Goal: Information Seeking & Learning: Find specific fact

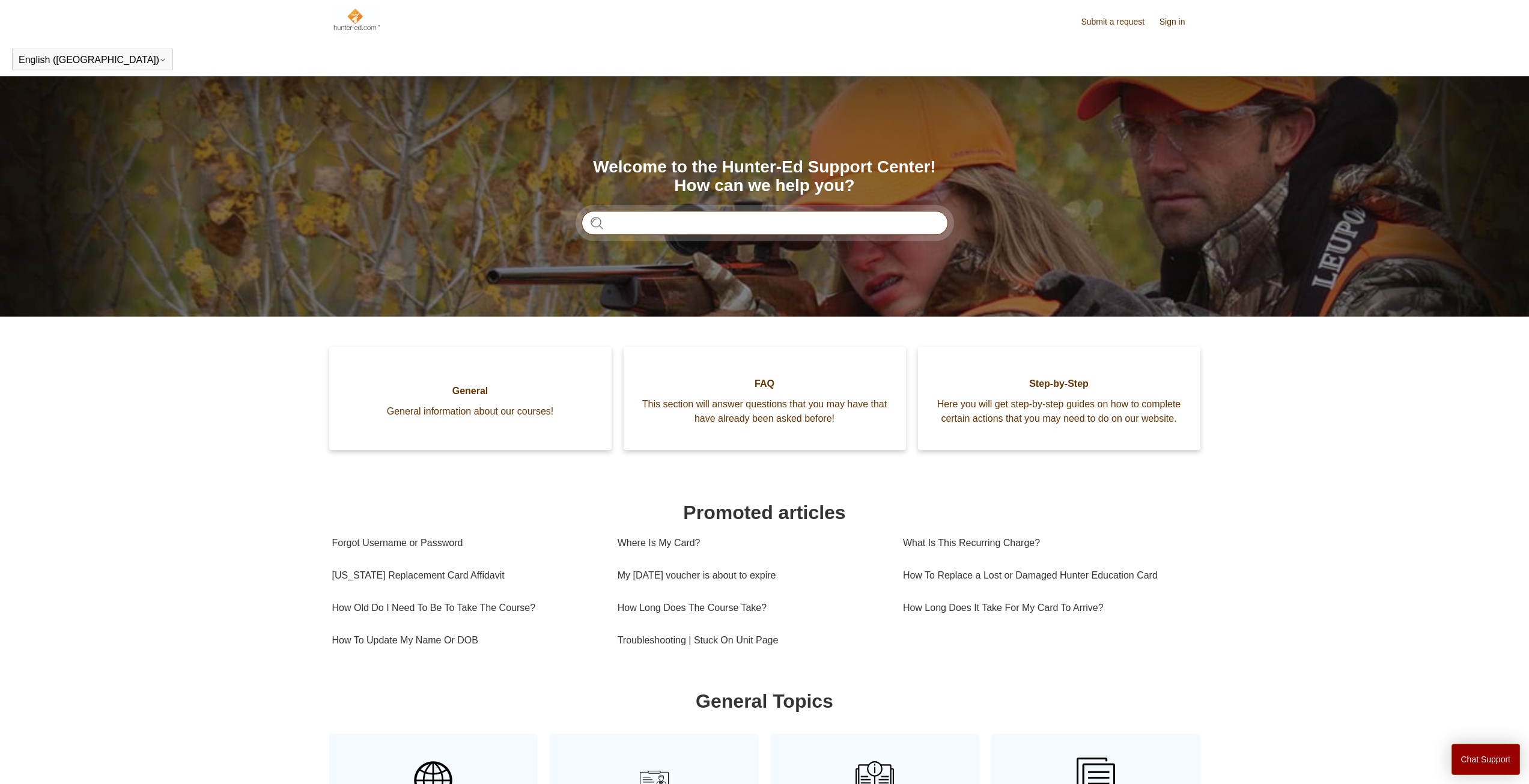
click at [705, 228] on input "Search" at bounding box center [765, 223] width 367 height 24
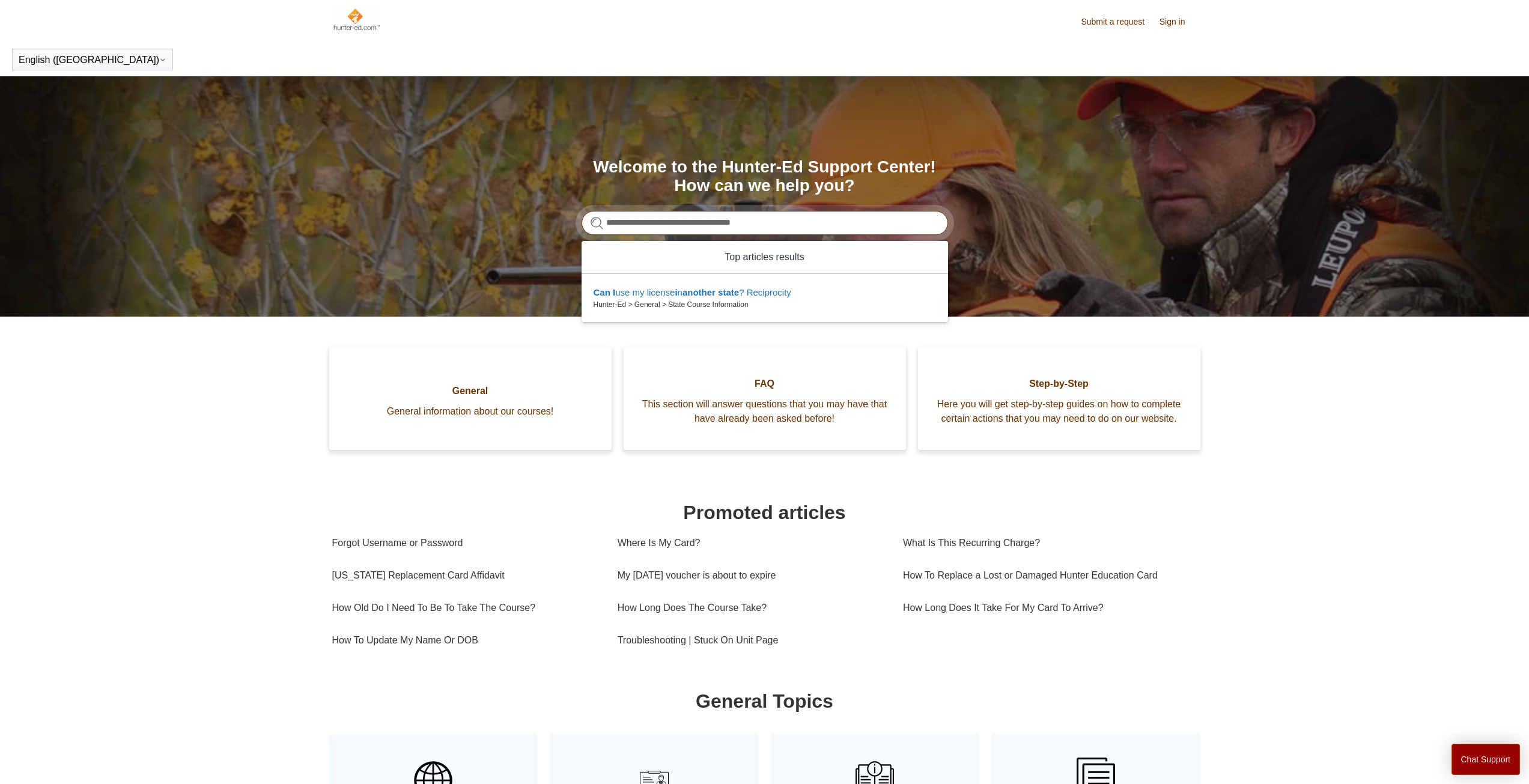
type input "**********"
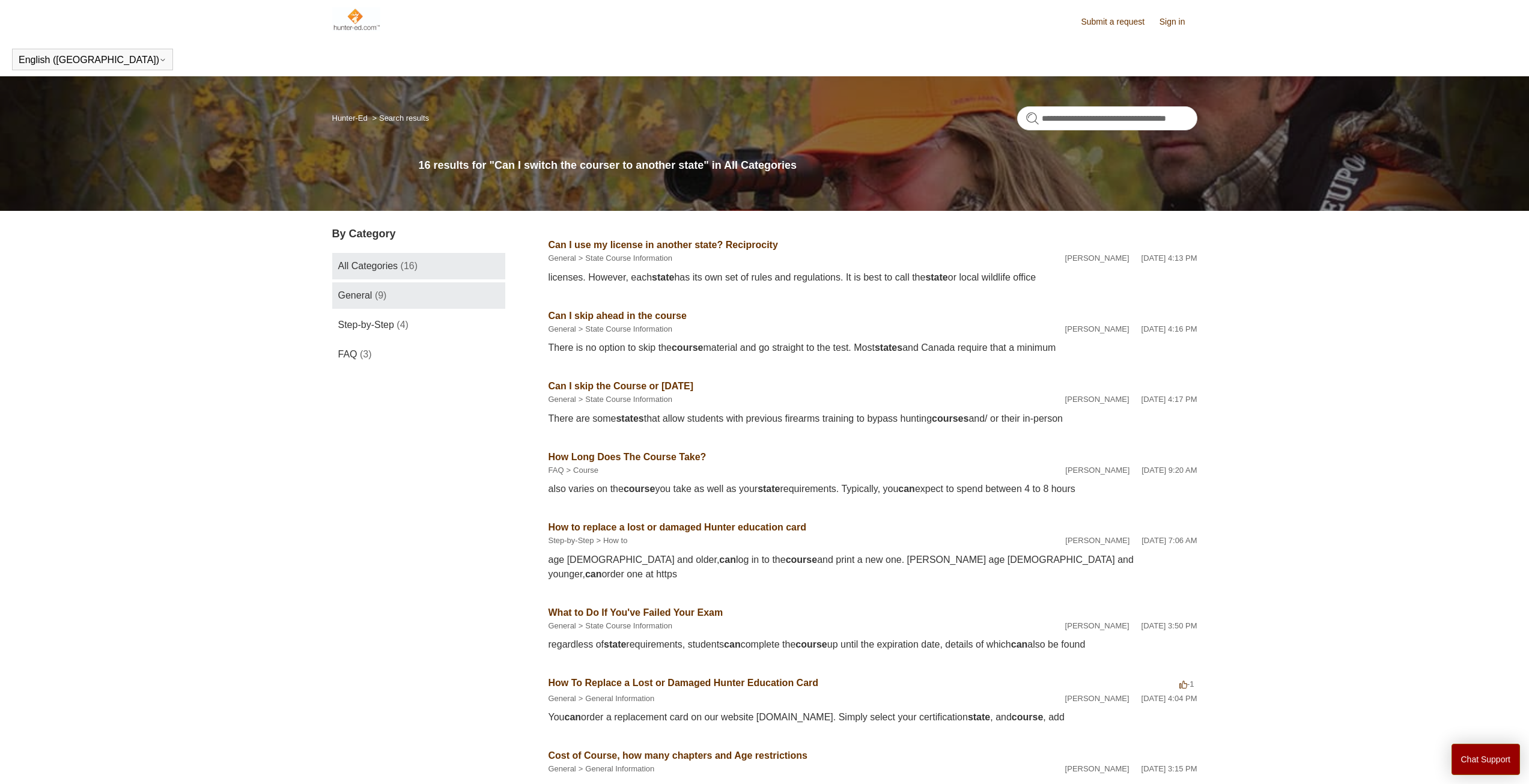
click at [396, 300] on link "General (9)" at bounding box center [419, 296] width 173 height 26
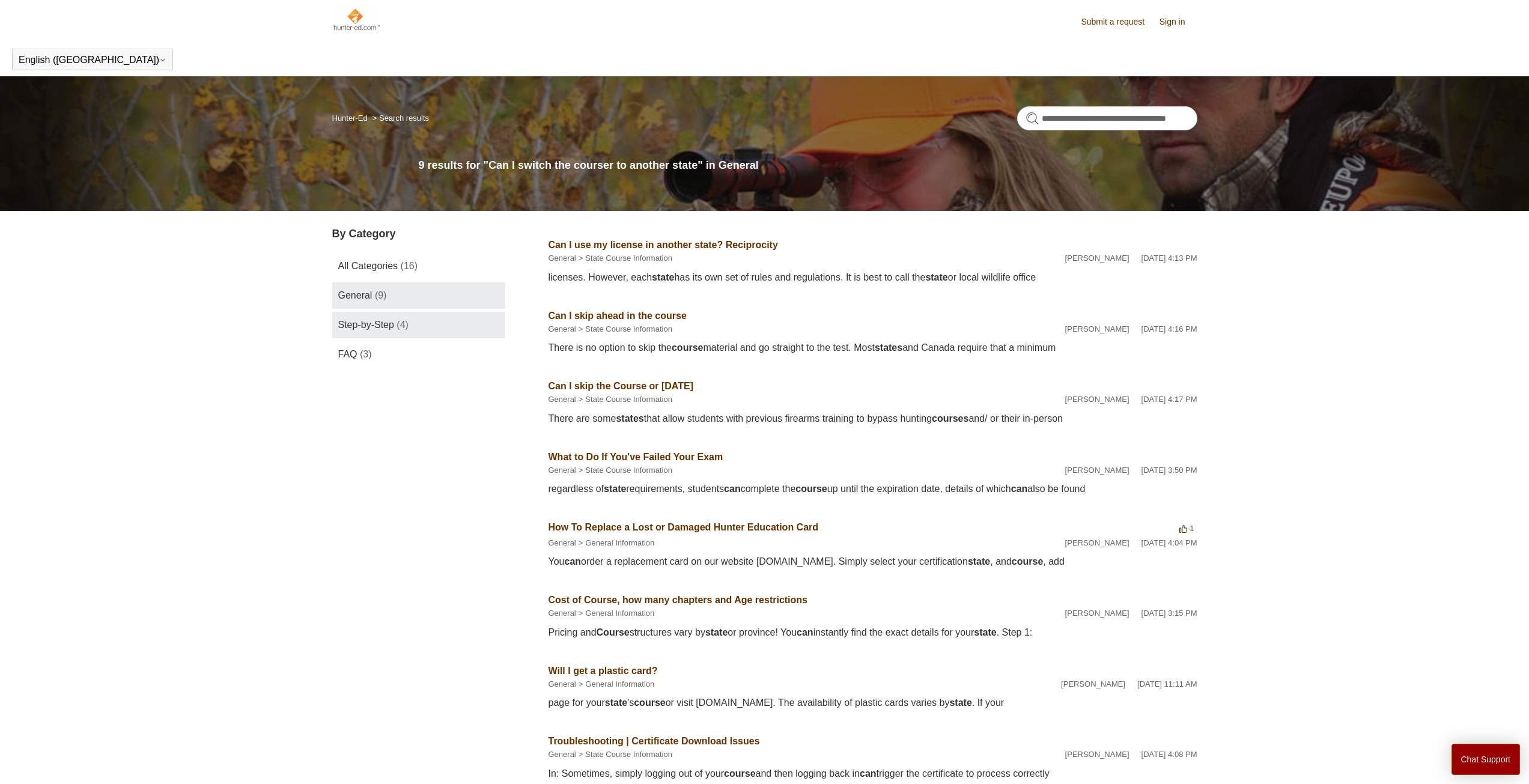
click at [400, 314] on link "Step-by-Step (4)" at bounding box center [419, 325] width 173 height 26
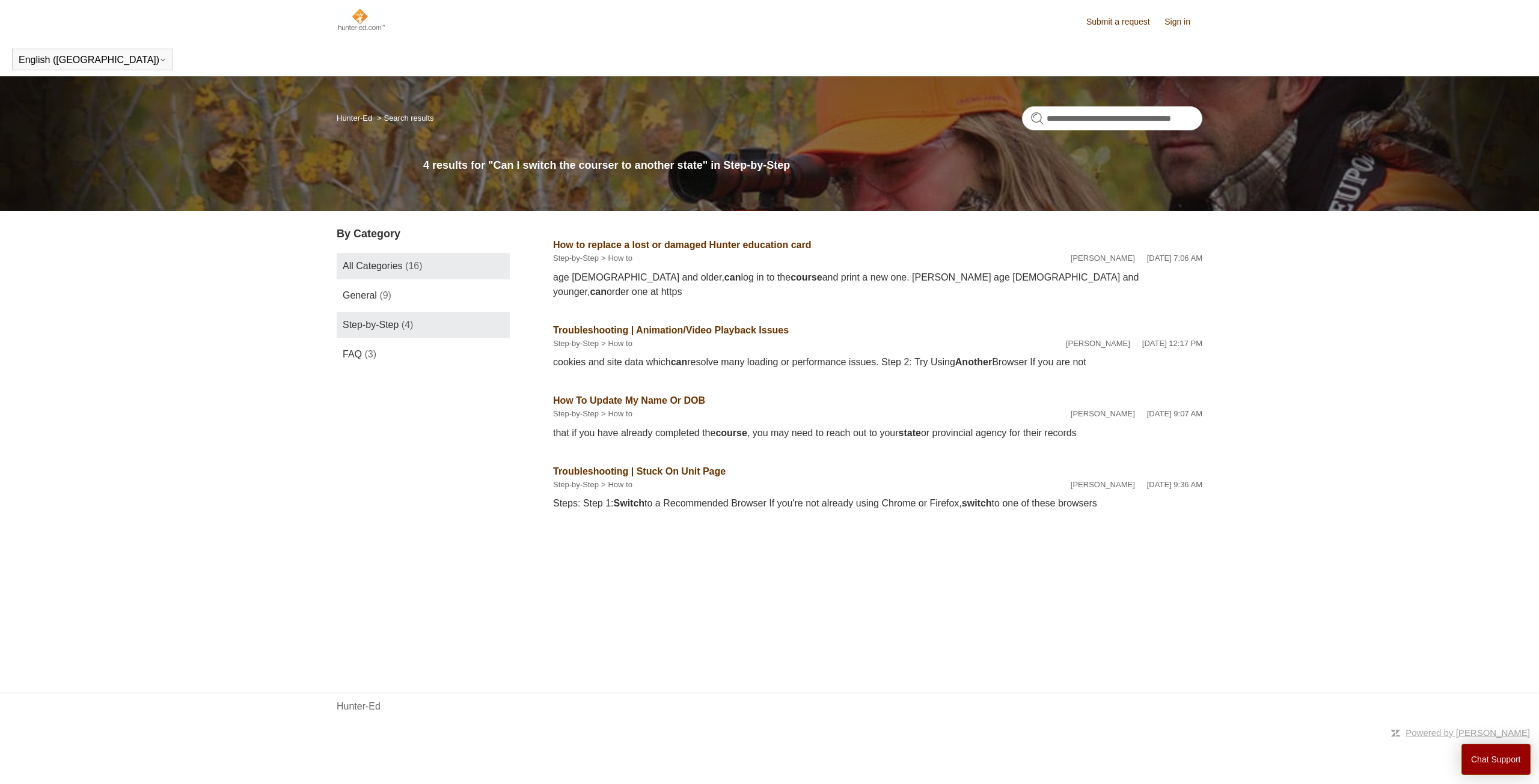
click at [367, 276] on link "All Categories (16)" at bounding box center [424, 266] width 173 height 26
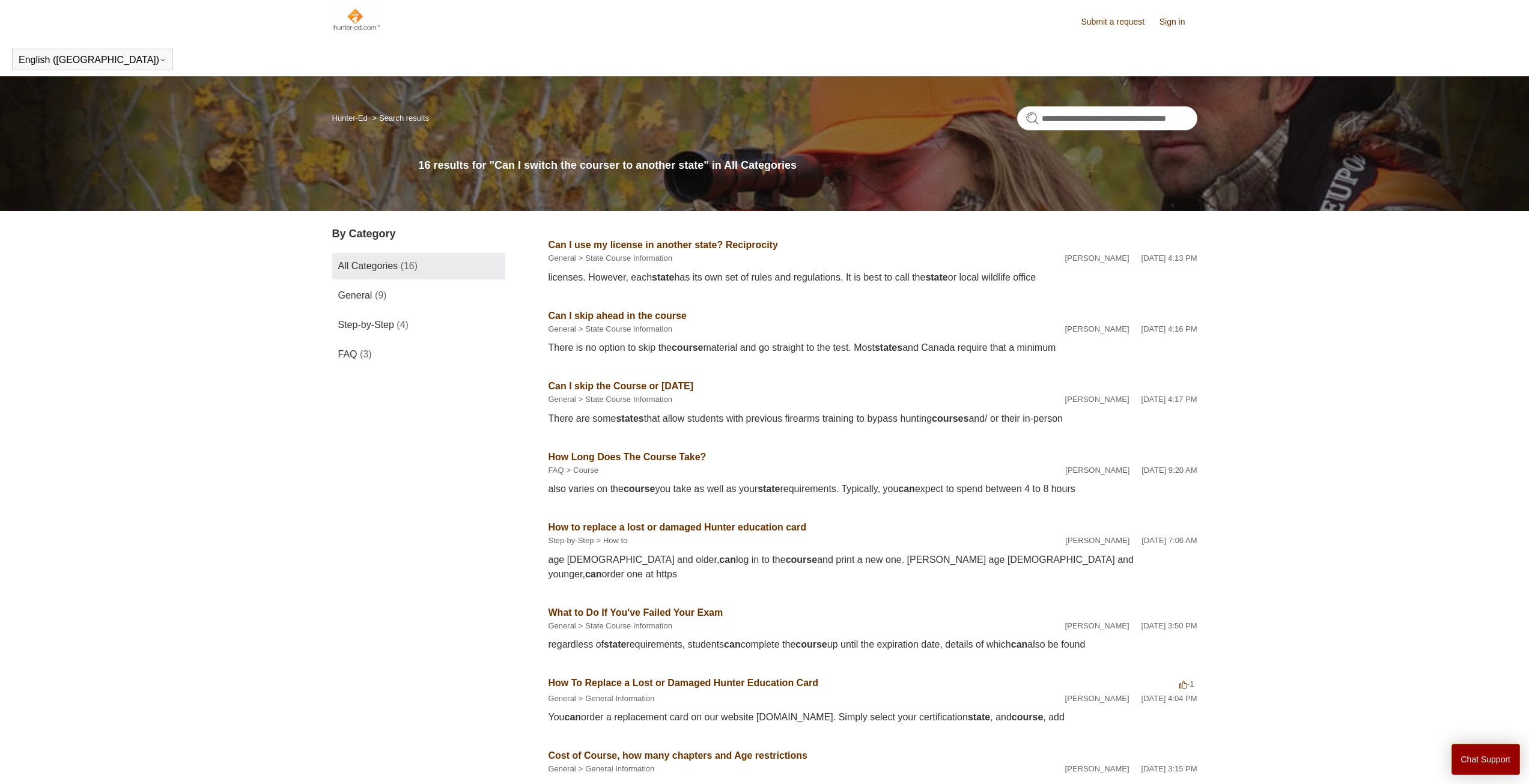
click at [362, 21] on img at bounding box center [357, 19] width 49 height 24
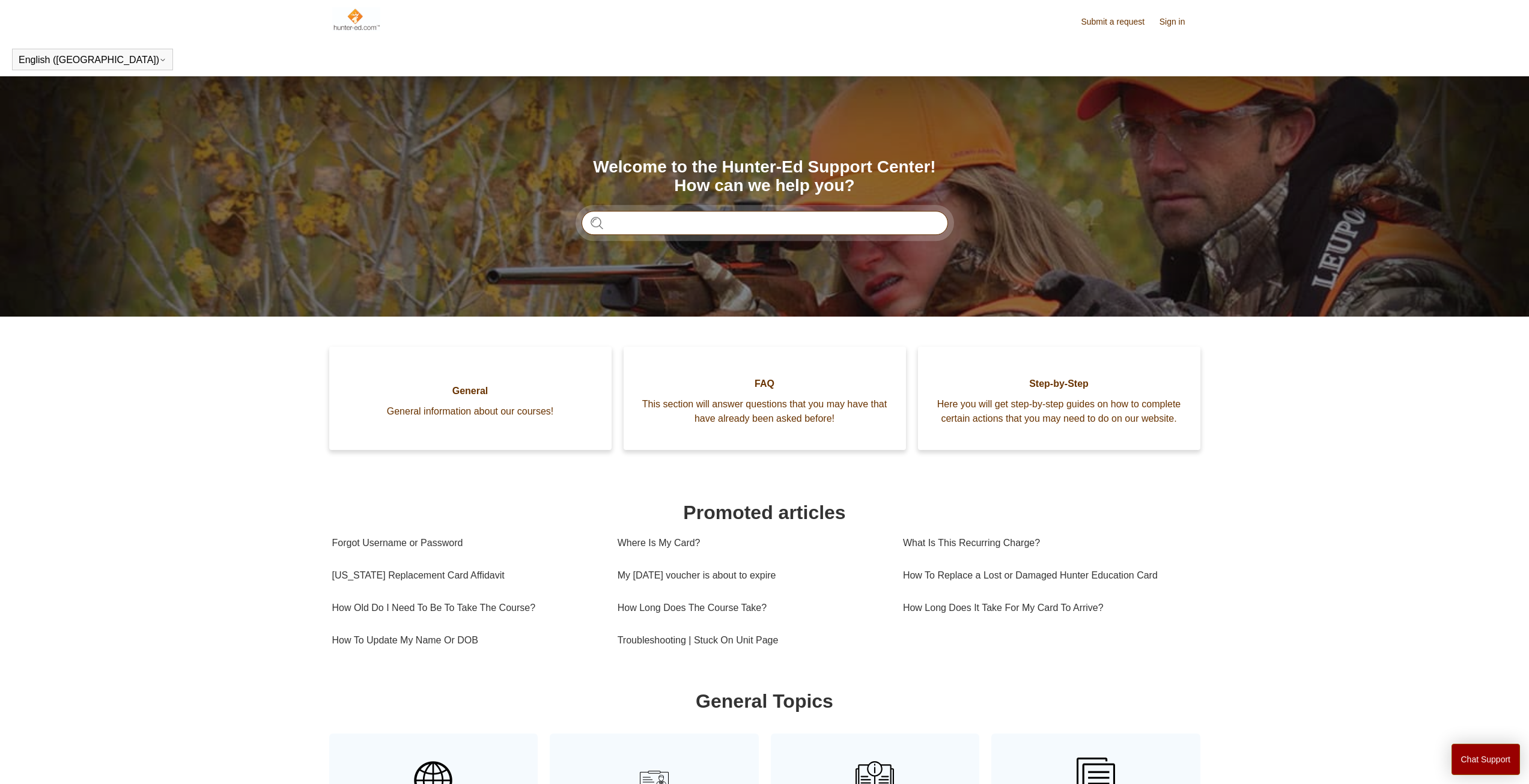
click at [635, 216] on input "Search" at bounding box center [765, 223] width 367 height 24
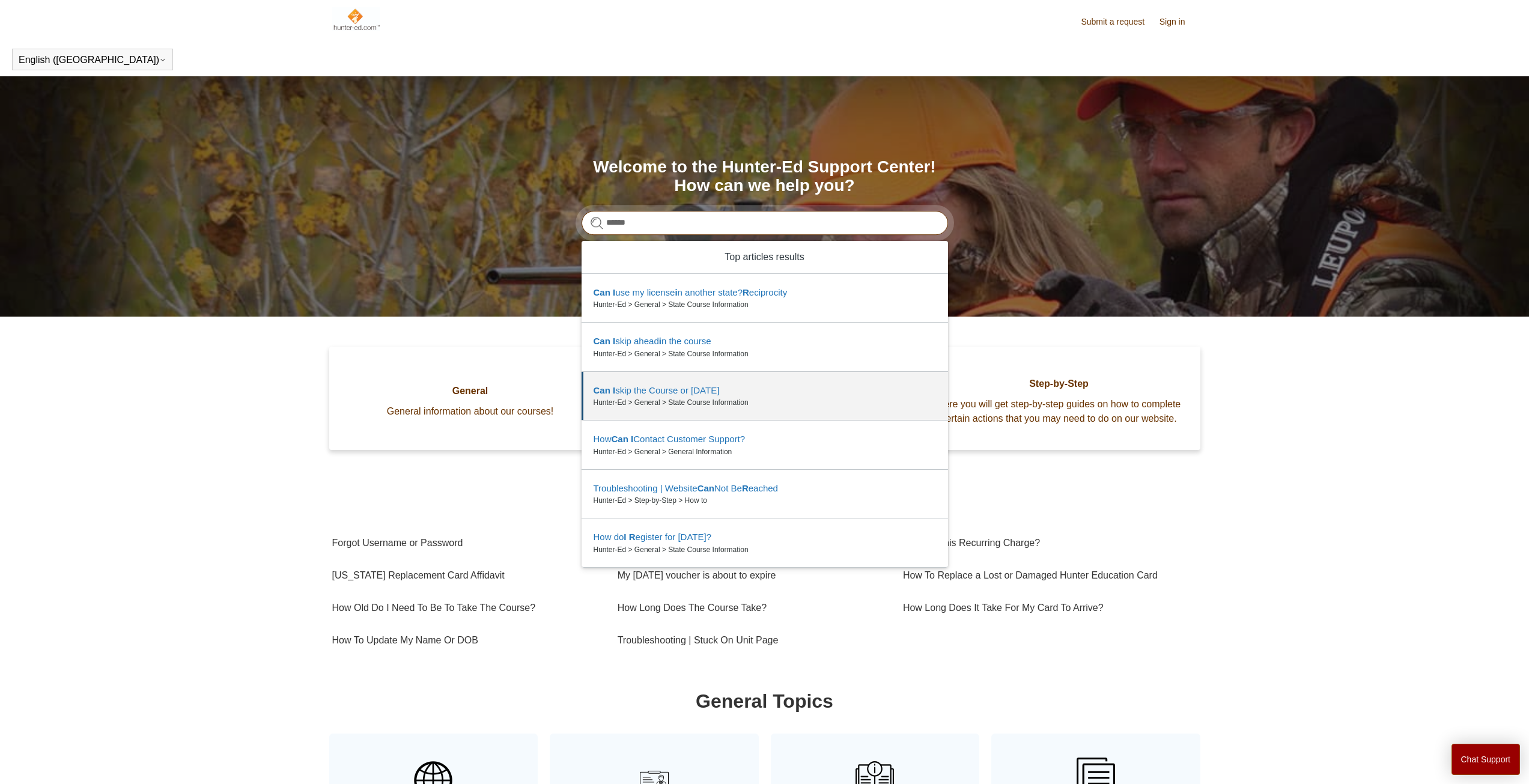
type input "*****"
click at [499, 660] on section "Categories General General information about our courses! FAQ This section will…" at bounding box center [765, 625] width 865 height 558
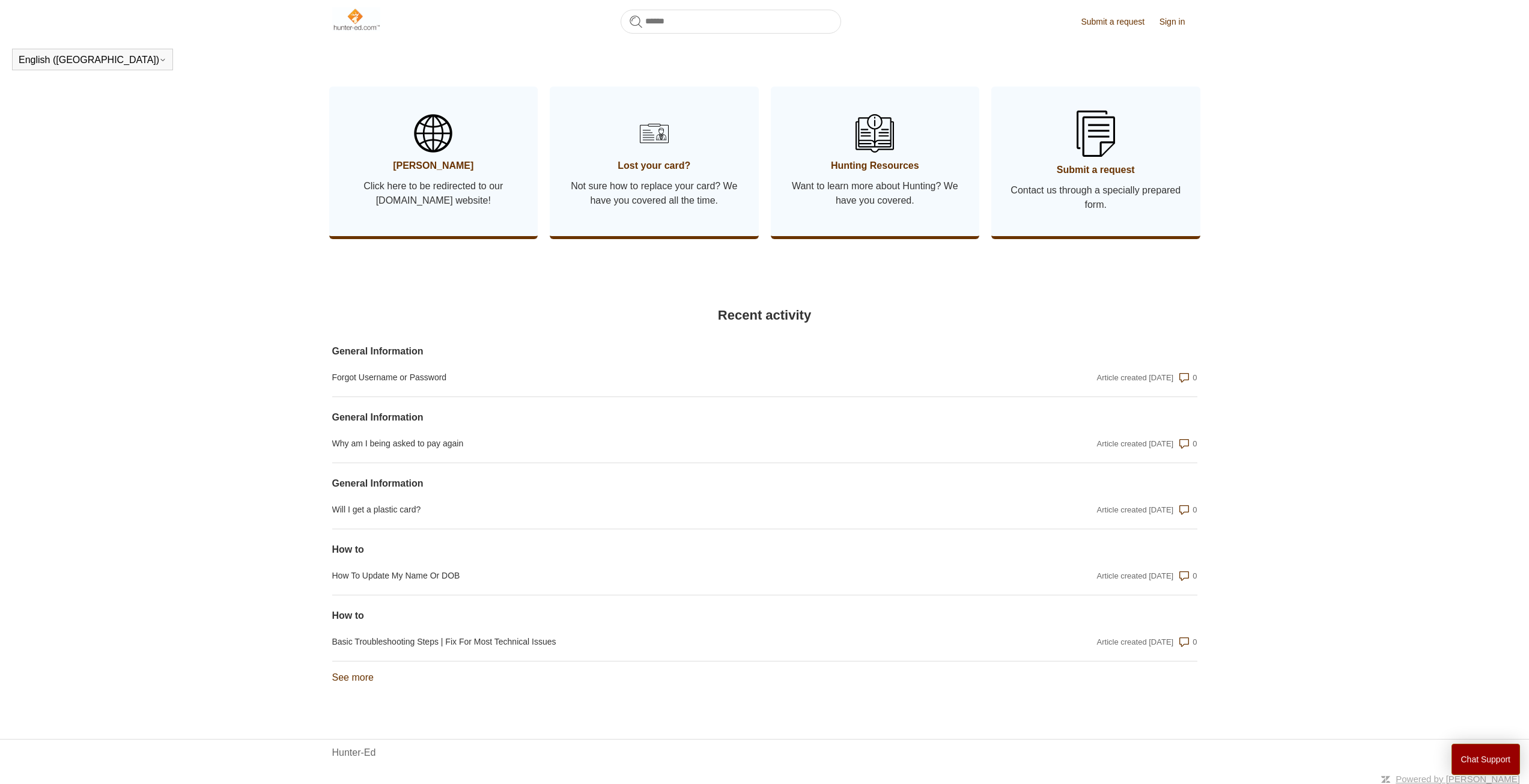
scroll to position [619, 0]
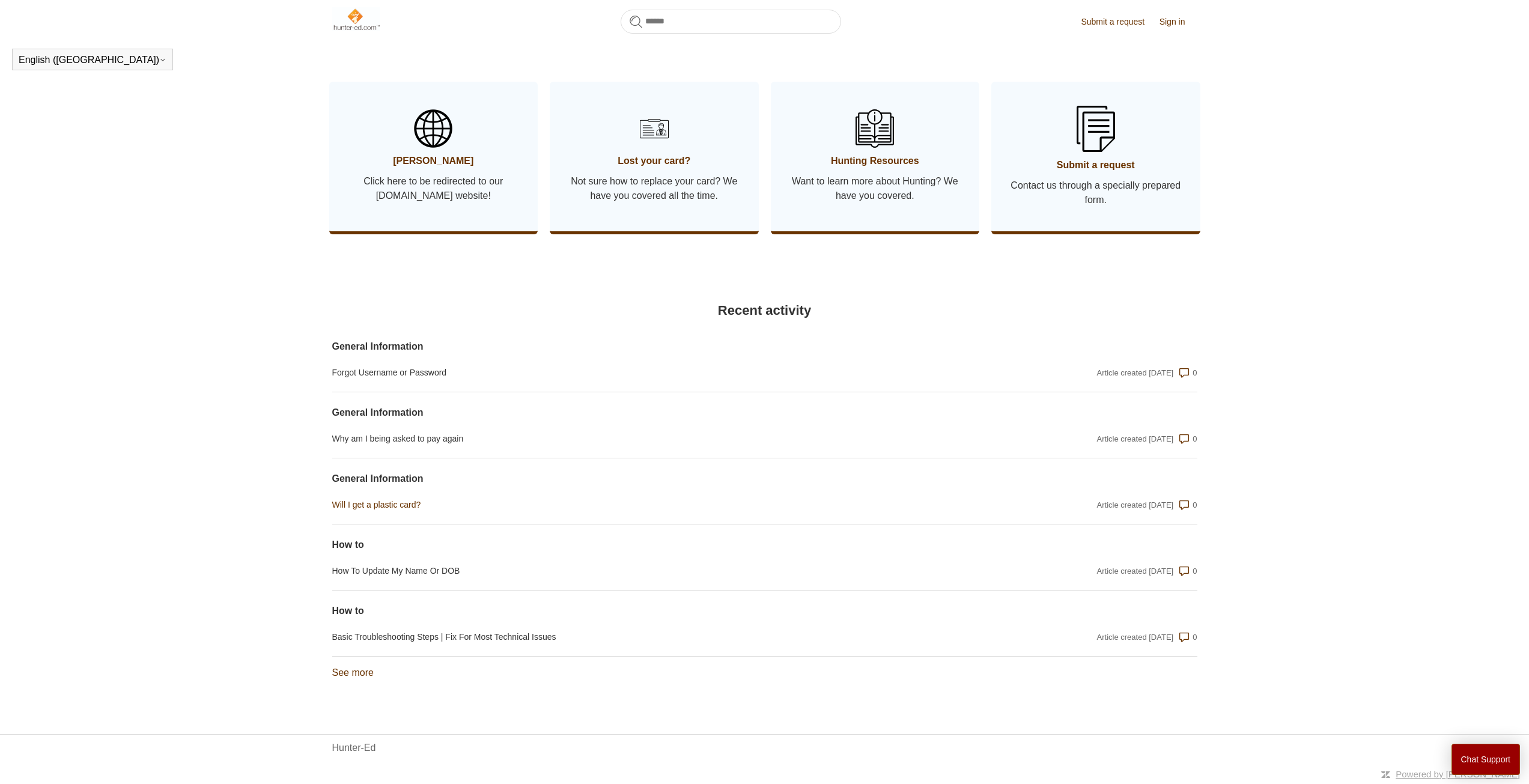
click at [384, 503] on link "Will I get a plastic card?" at bounding box center [634, 505] width 605 height 13
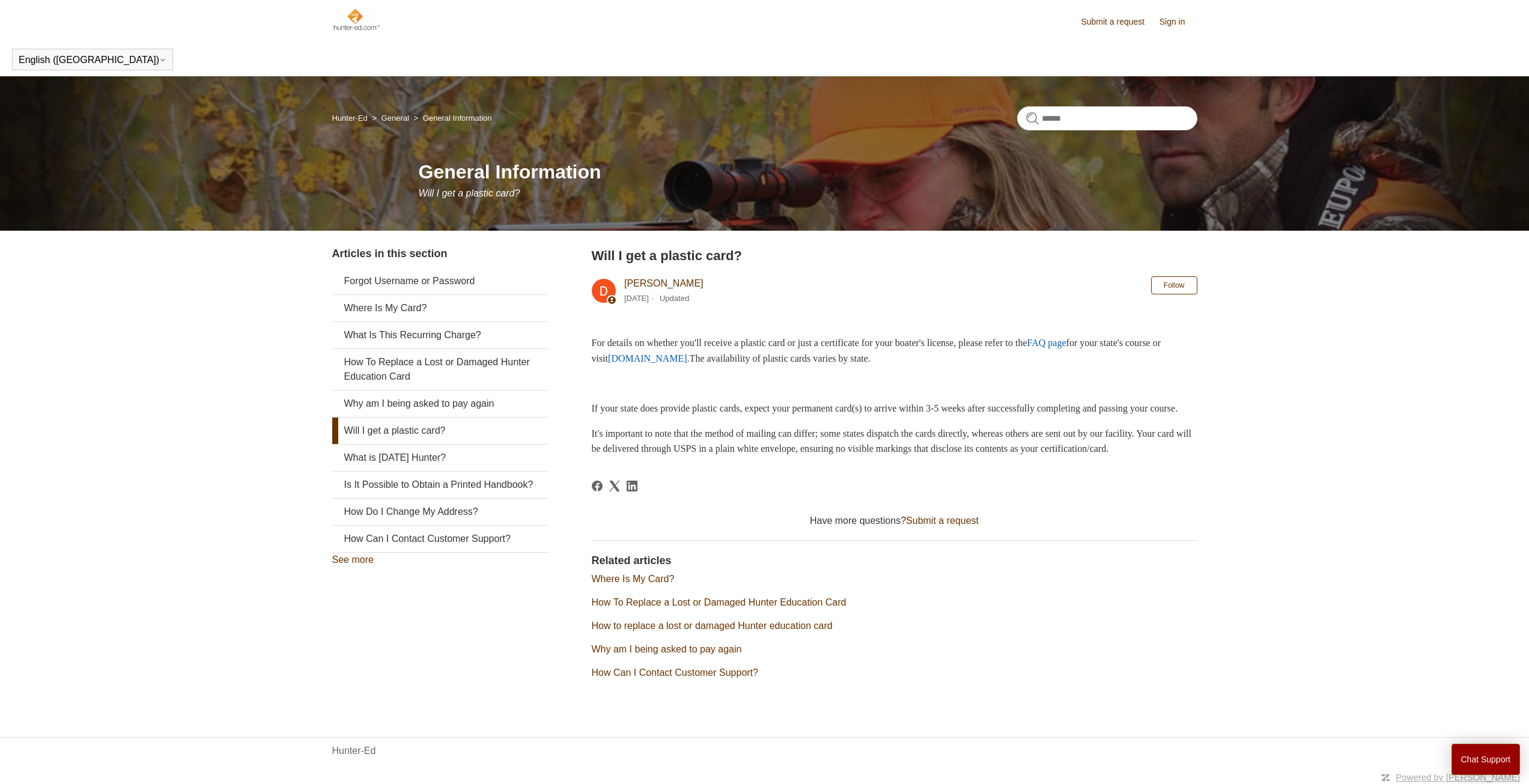
click at [748, 345] on p "For details on whether you'll receive a plastic card or just a certificate for …" at bounding box center [895, 351] width 605 height 30
drag, startPoint x: 818, startPoint y: 343, endPoint x: 832, endPoint y: 355, distance: 18.4
click at [832, 355] on p "For details on whether you'll receive a plastic card or just a certificate for …" at bounding box center [895, 351] width 605 height 30
drag, startPoint x: 982, startPoint y: 362, endPoint x: 594, endPoint y: 337, distance: 388.8
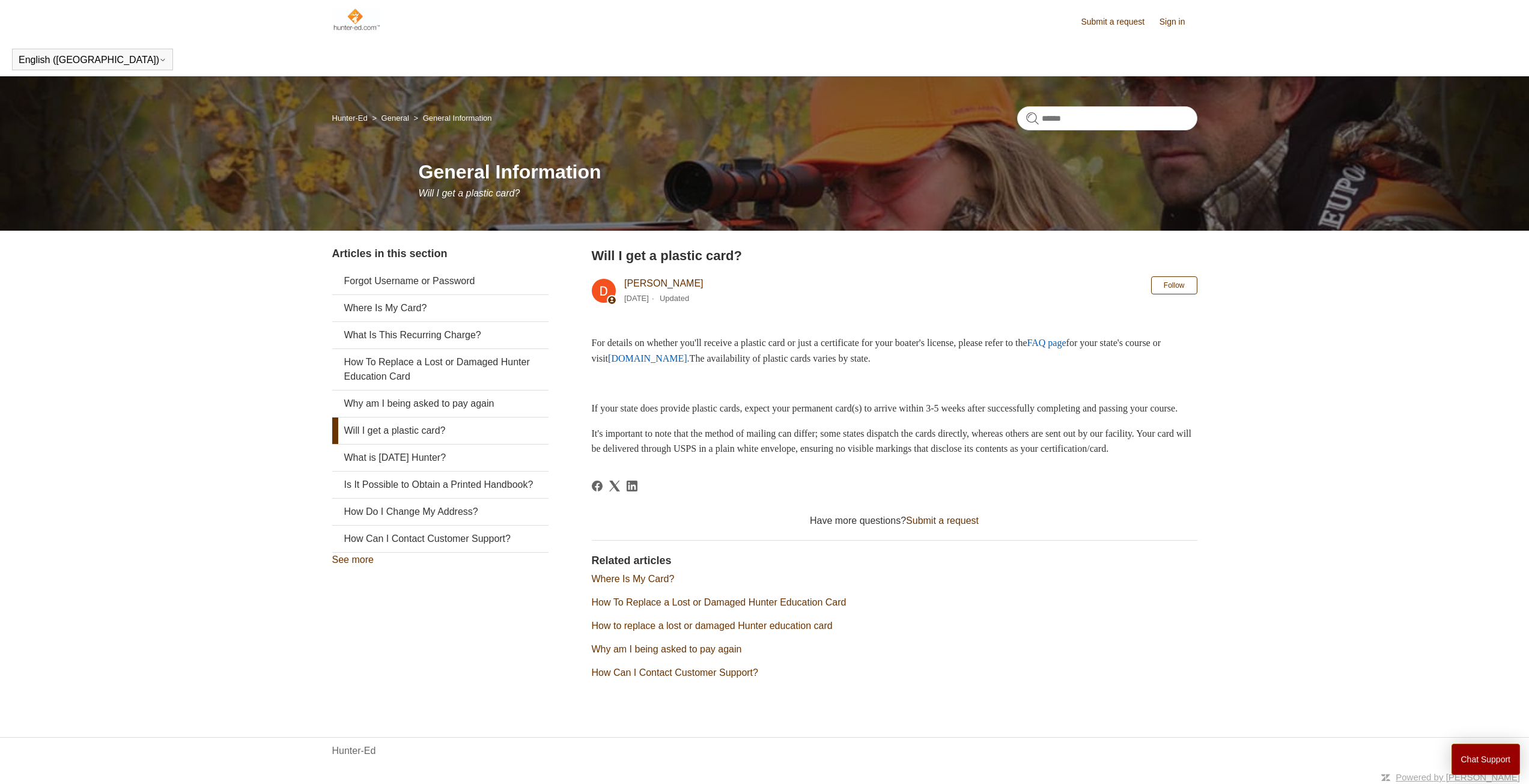
click at [594, 337] on p "For details on whether you'll receive a plastic card or just a certificate for …" at bounding box center [895, 351] width 605 height 30
drag, startPoint x: 591, startPoint y: 337, endPoint x: 963, endPoint y: 362, distance: 372.8
click at [963, 362] on div "Articles in this section Forgot Username or Password Where Is My Card? What Is …" at bounding box center [765, 473] width 865 height 455
click at [963, 362] on p "For details on whether you'll receive a plastic card or just a certificate for …" at bounding box center [895, 351] width 605 height 30
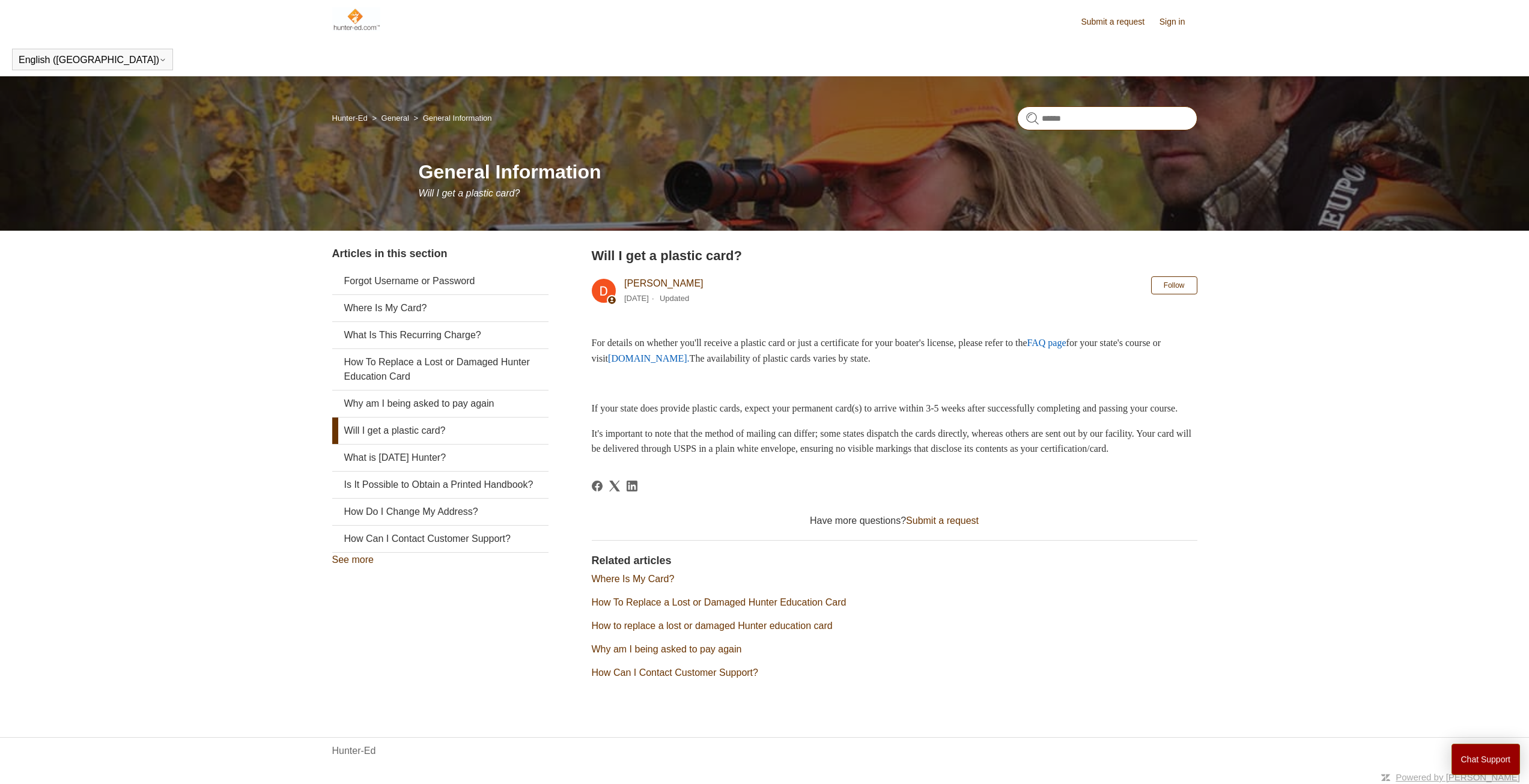
click at [1070, 119] on input "Search" at bounding box center [1108, 118] width 180 height 24
type input "**"
click at [360, 555] on link "See more" at bounding box center [353, 559] width 42 height 10
click at [403, 279] on link "Forgot Username or Password" at bounding box center [440, 281] width 216 height 26
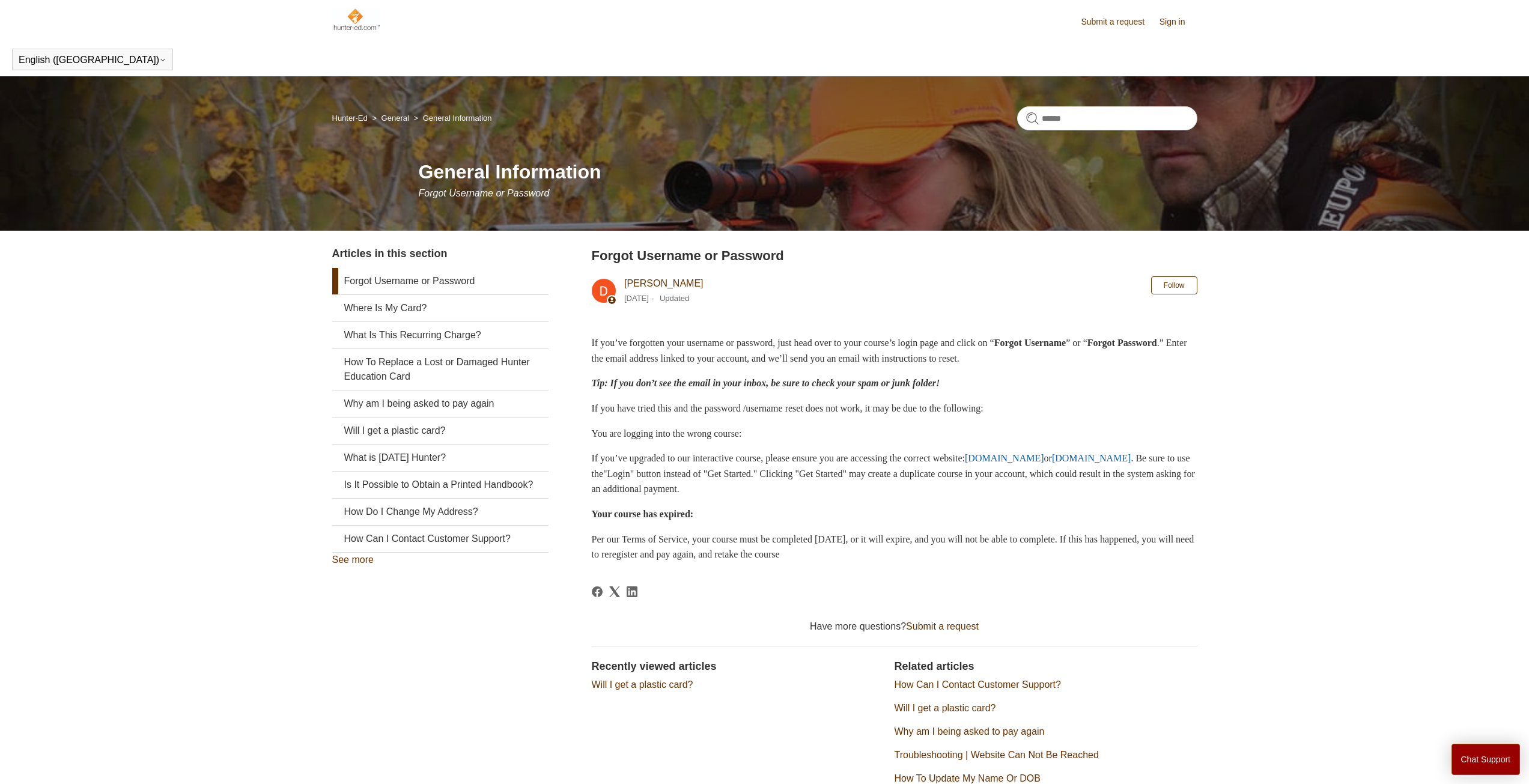
click at [355, 10] on img at bounding box center [357, 19] width 49 height 24
